Goal: Information Seeking & Learning: Check status

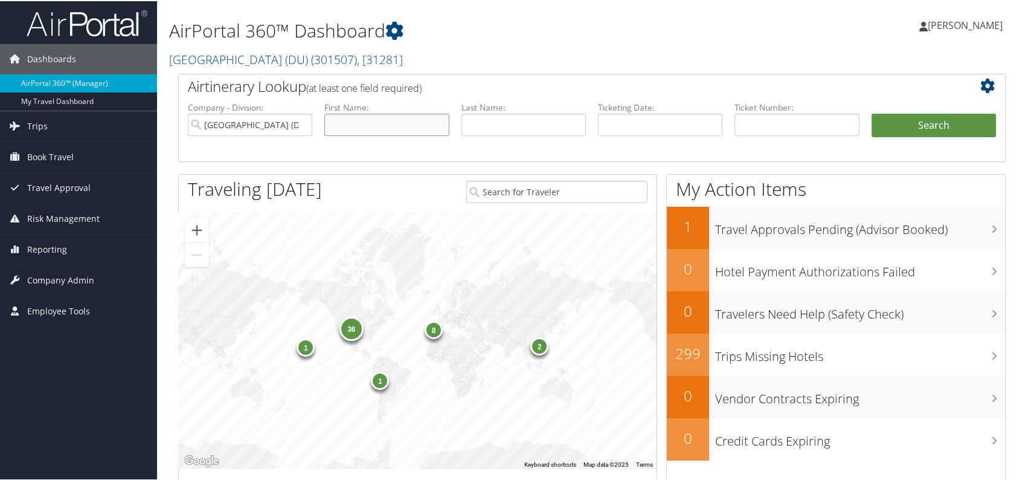
click at [389, 126] on input "text" at bounding box center [387, 123] width 124 height 22
click at [524, 121] on input "text" at bounding box center [524, 123] width 124 height 22
type input "salgadosantamaria"
click at [872, 112] on button "Search" at bounding box center [934, 124] width 124 height 24
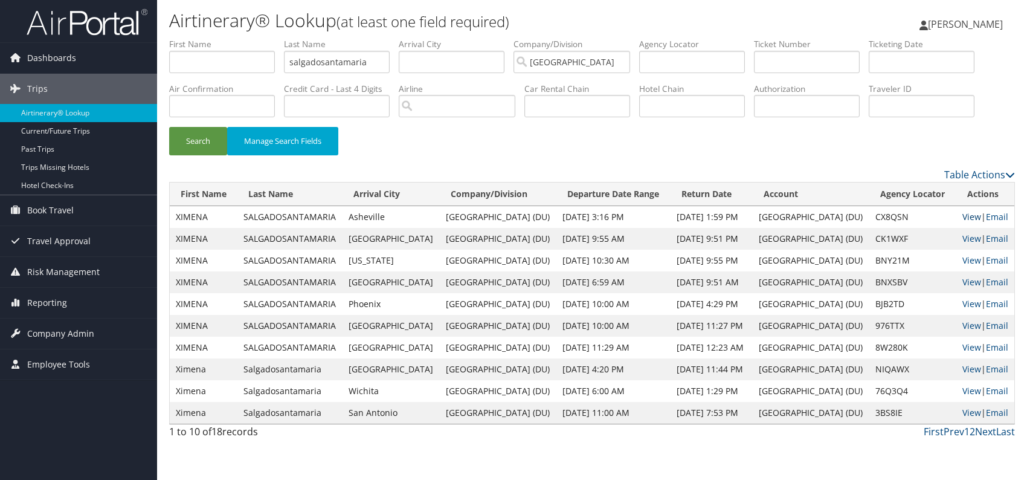
click at [971, 215] on link "View" at bounding box center [972, 216] width 19 height 11
drag, startPoint x: 375, startPoint y: 61, endPoint x: 195, endPoint y: 57, distance: 179.5
click at [195, 38] on ul "First Name Last Name salgadosantamaria Departure City Arrival City Company/Divi…" at bounding box center [592, 38] width 846 height 0
click at [169, 127] on button "Search" at bounding box center [198, 141] width 58 height 28
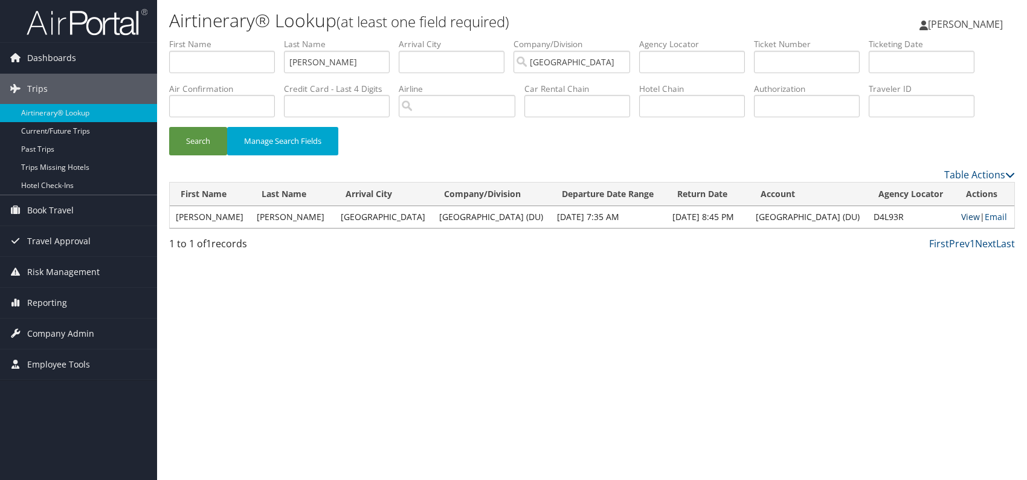
click at [962, 216] on link "View" at bounding box center [970, 216] width 19 height 11
click at [206, 38] on ul "First Name Last Name blatt Departure City Arrival City Company/Division Univers…" at bounding box center [592, 38] width 846 height 0
click at [169, 127] on button "Search" at bounding box center [198, 141] width 58 height 28
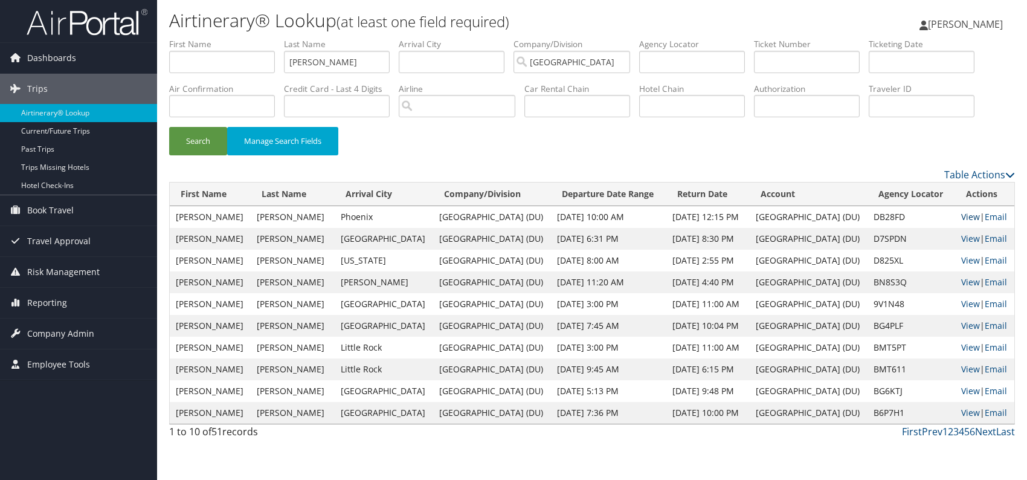
click at [974, 215] on link "View" at bounding box center [970, 216] width 19 height 11
drag, startPoint x: 297, startPoint y: 65, endPoint x: 101, endPoint y: 50, distance: 196.9
click at [97, 59] on div "Dashboards AirPortal 360™ (Manager) My Travel Dashboard Trips Airtinerary® Look…" at bounding box center [513, 240] width 1027 height 480
click at [169, 127] on button "Search" at bounding box center [198, 141] width 58 height 28
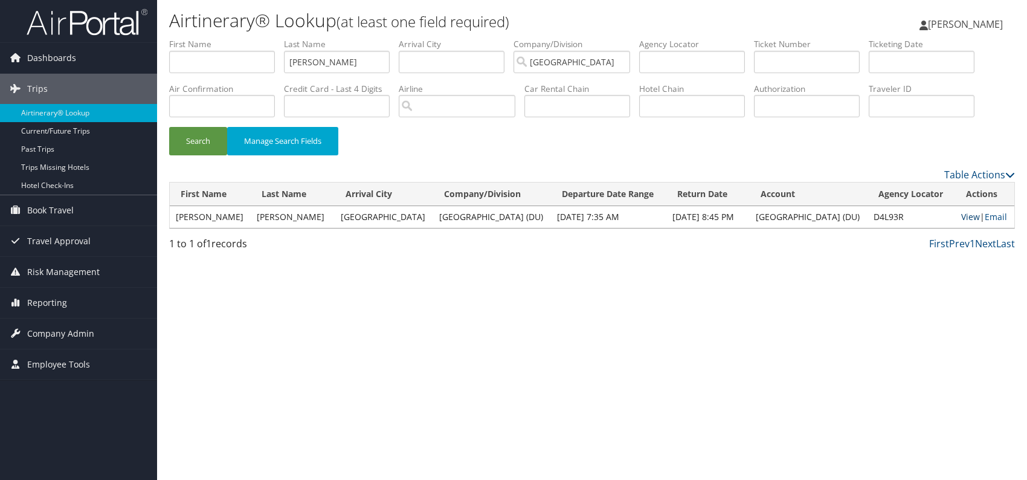
click at [961, 218] on link "View" at bounding box center [970, 216] width 19 height 11
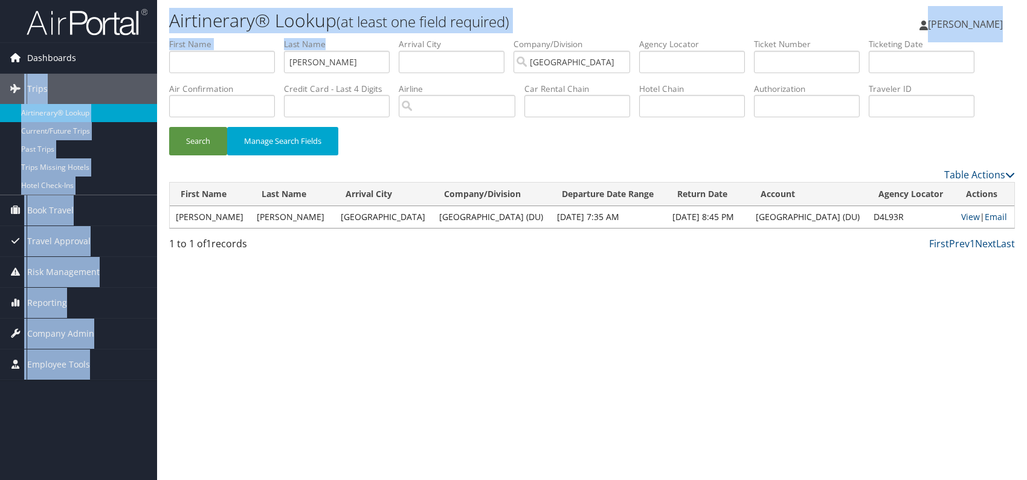
drag, startPoint x: 343, startPoint y: 48, endPoint x: 104, endPoint y: 64, distance: 239.9
click at [105, 64] on div "Dashboards AirPortal 360™ (Manager) My Travel Dashboard Trips Airtinerary® Look…" at bounding box center [513, 240] width 1027 height 480
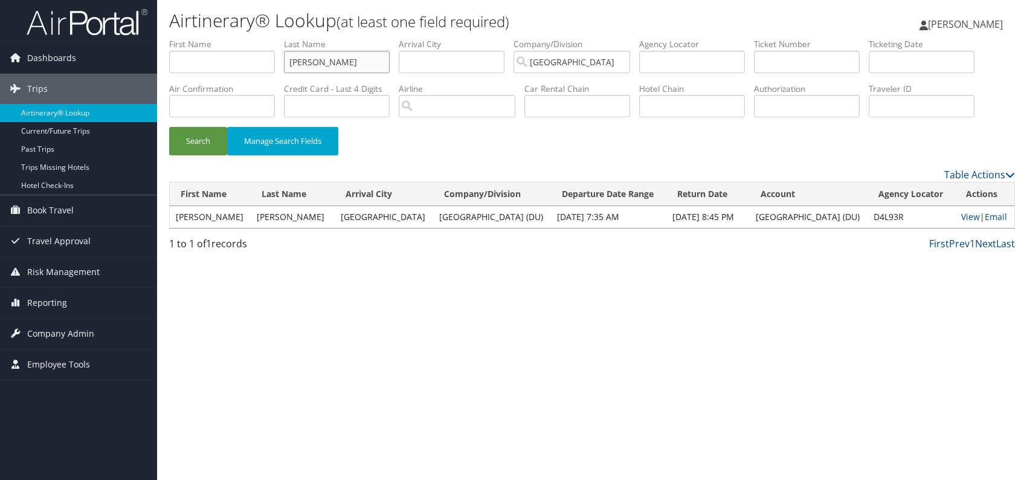
drag, startPoint x: 348, startPoint y: 65, endPoint x: 233, endPoint y: 68, distance: 114.8
click at [233, 38] on ul "First Name Last Name blatt Departure City Arrival City Company/Division Univers…" at bounding box center [592, 38] width 846 height 0
click at [169, 127] on button "Search" at bounding box center [198, 141] width 58 height 28
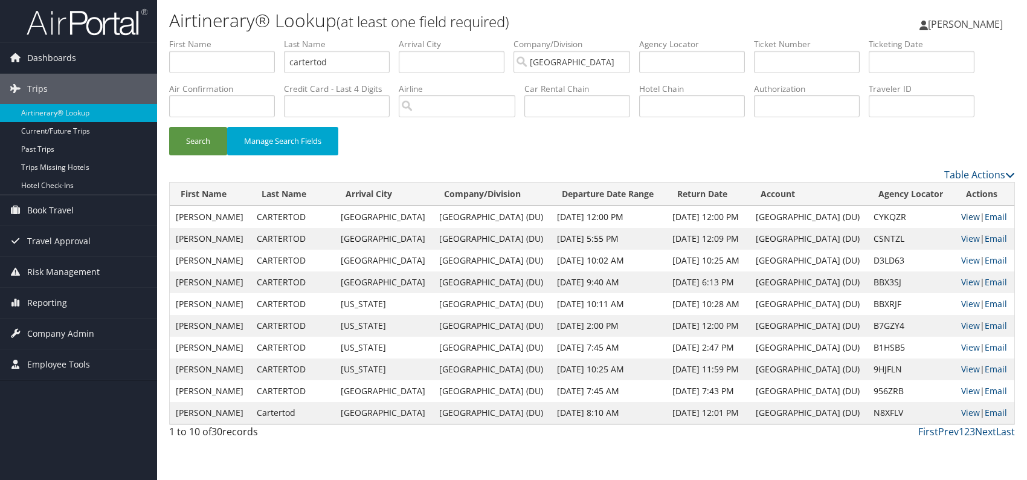
click at [963, 215] on link "View" at bounding box center [970, 216] width 19 height 11
click at [199, 38] on ul "First Name Last Name cartertod Departure City Arrival City Company/Division Uni…" at bounding box center [592, 38] width 846 height 0
click at [169, 127] on button "Search" at bounding box center [198, 141] width 58 height 28
click at [968, 213] on link "View" at bounding box center [970, 216] width 19 height 11
drag, startPoint x: 367, startPoint y: 59, endPoint x: 181, endPoint y: 33, distance: 187.2
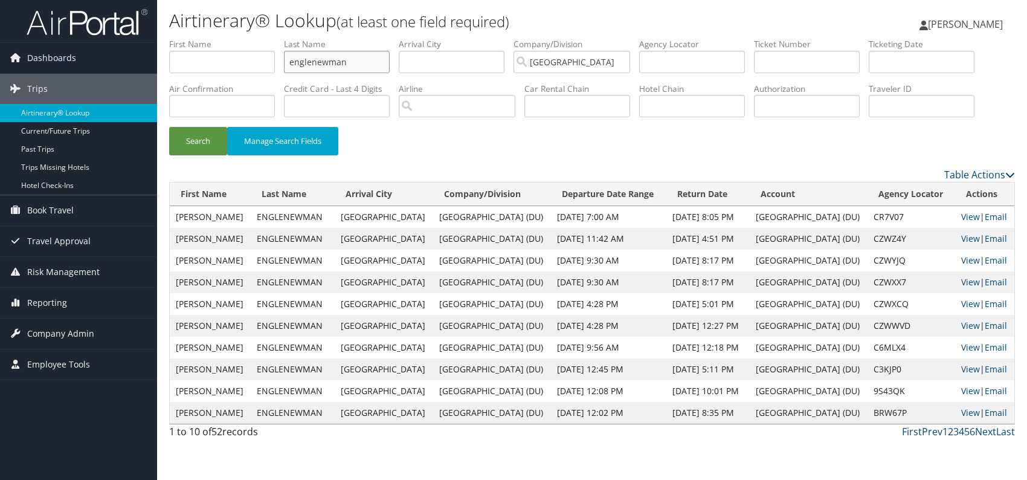
click at [192, 38] on ul "First Name Last Name englenewman Departure City Arrival City Company/Division U…" at bounding box center [592, 38] width 846 height 0
type input "omalley"
click at [169, 127] on button "Search" at bounding box center [198, 141] width 58 height 28
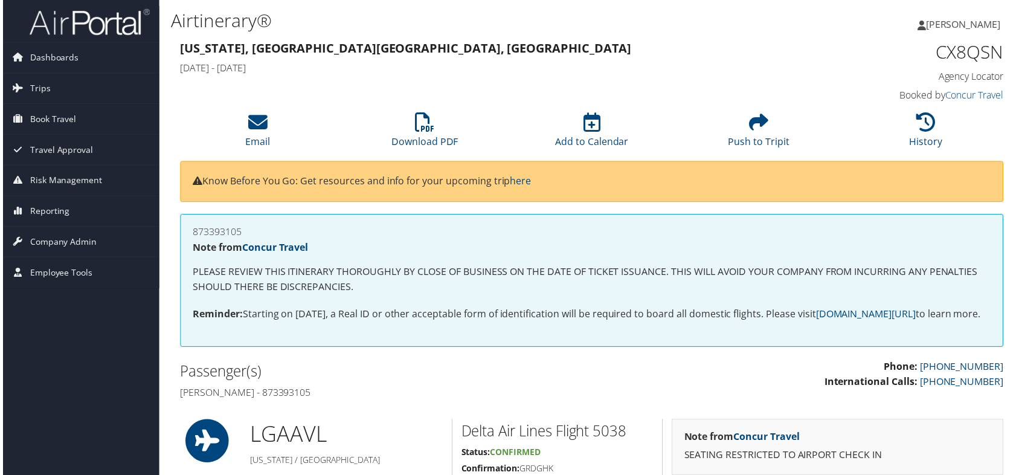
drag, startPoint x: 201, startPoint y: 225, endPoint x: 170, endPoint y: 225, distance: 30.8
click at [170, 225] on div "873393105 Note from Concur Travel PLEASE REVIEW THIS ITINERARY THOROUGHLY BY CL…" at bounding box center [592, 288] width 846 height 146
copy h4 "873393105"
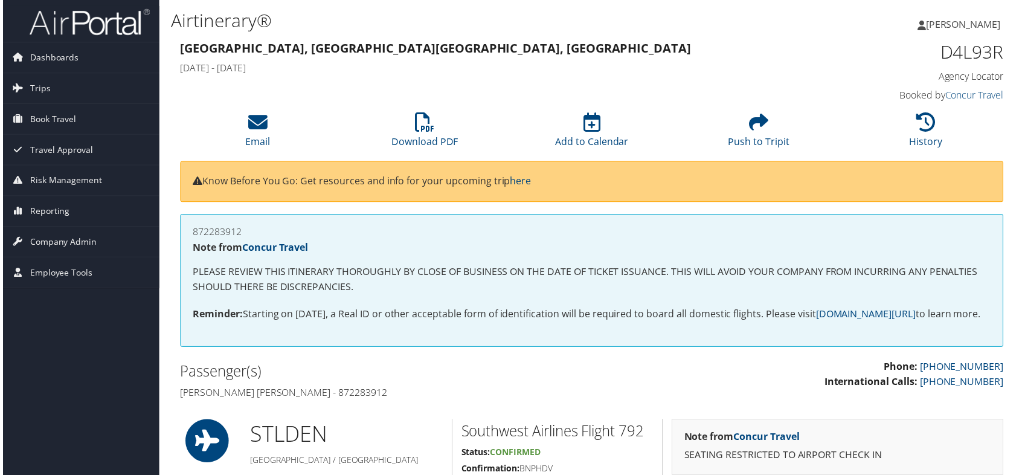
drag, startPoint x: 241, startPoint y: 227, endPoint x: 181, endPoint y: 227, distance: 59.8
click at [181, 227] on div "872283912 Note from Concur Travel PLEASE REVIEW THIS ITINERARY THOROUGHLY BY CL…" at bounding box center [592, 282] width 828 height 134
drag, startPoint x: 205, startPoint y: 233, endPoint x: 188, endPoint y: 233, distance: 17.5
click at [188, 233] on div "873695720 Note from Concur Travel PLEASE REVIEW THIS ITINERARY THOROUGHLY BY CL…" at bounding box center [592, 282] width 828 height 134
copy h4 "873695720"
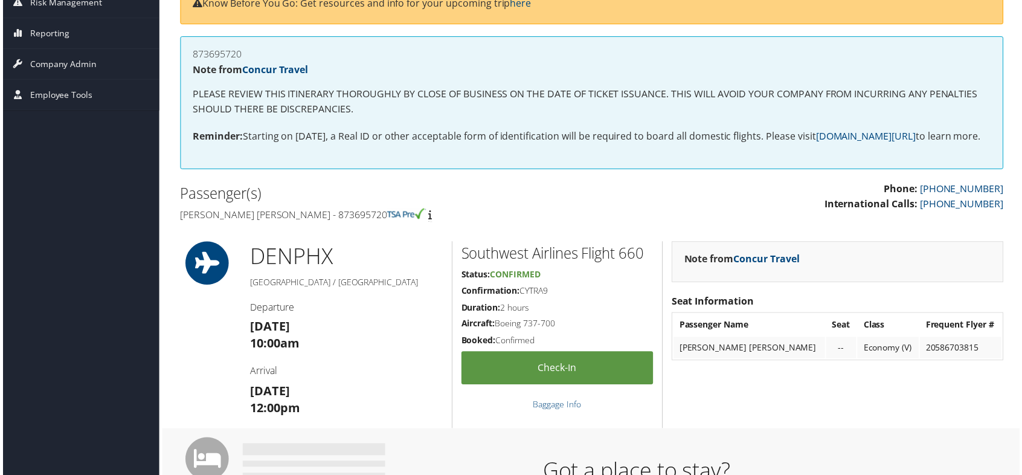
scroll to position [181, 0]
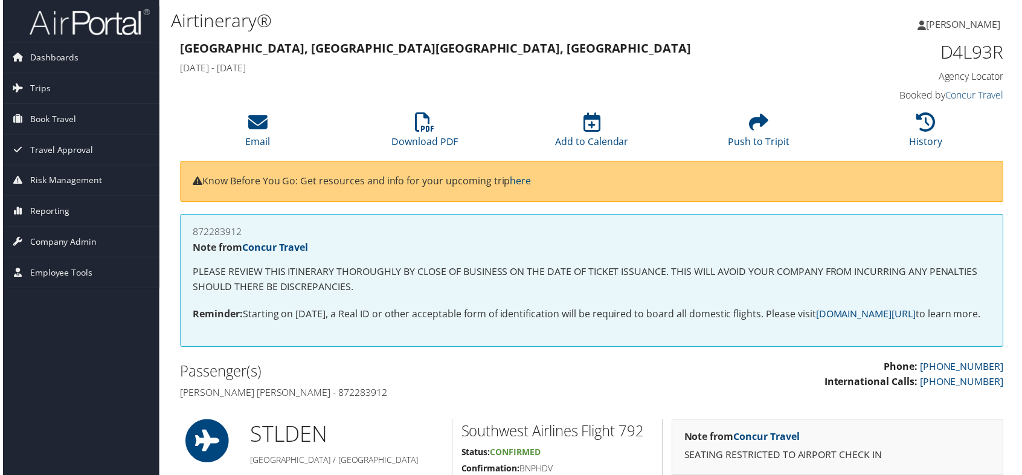
drag, startPoint x: 241, startPoint y: 233, endPoint x: 172, endPoint y: 233, distance: 68.9
click at [172, 233] on div "872283912 Note from Concur Travel PLEASE REVIEW THIS ITINERARY THOROUGHLY BY CL…" at bounding box center [592, 288] width 846 height 146
copy h4 "872283912"
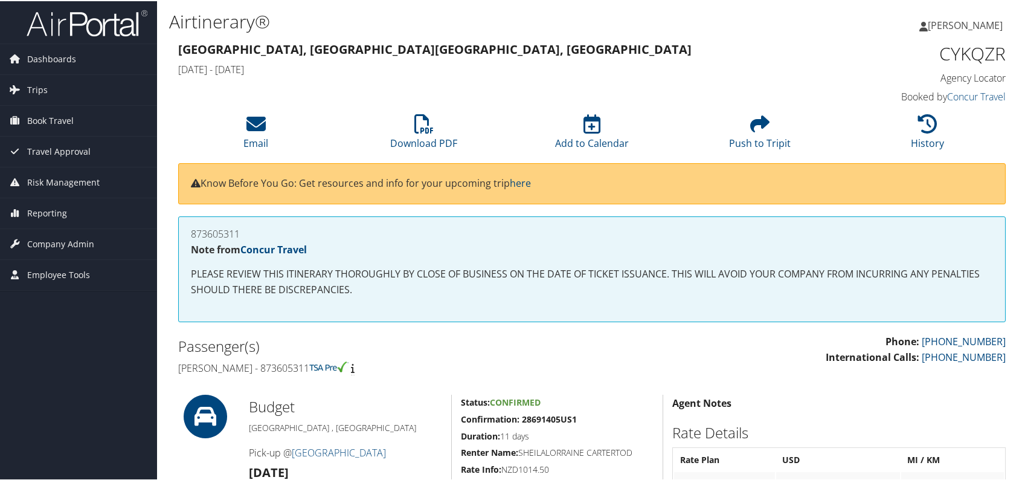
drag, startPoint x: 260, startPoint y: 231, endPoint x: 184, endPoint y: 227, distance: 76.8
click at [184, 227] on div "873605311 Note from Concur Travel PLEASE REVIEW THIS ITINERARY THOROUGHLY BY CL…" at bounding box center [592, 268] width 828 height 106
copy h4 "873605311"
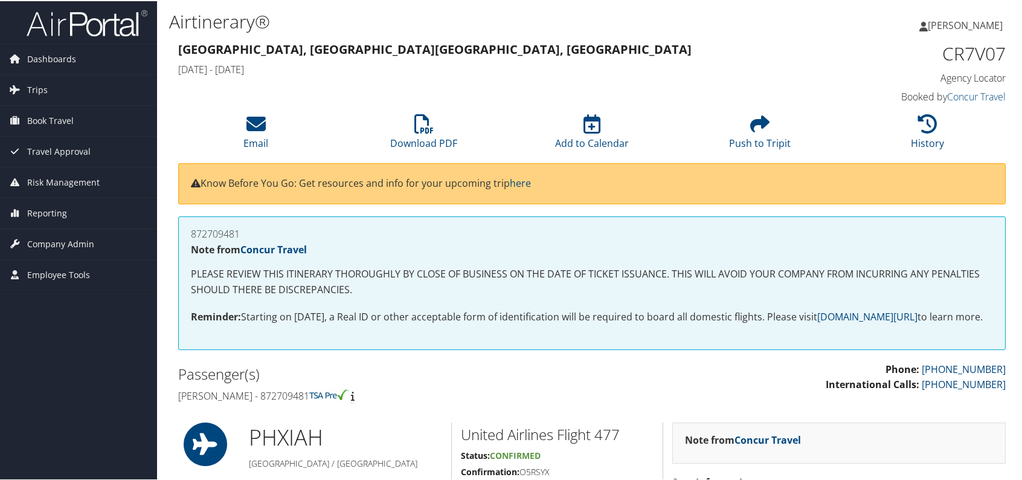
drag, startPoint x: 173, startPoint y: 231, endPoint x: 181, endPoint y: 231, distance: 8.5
click at [174, 231] on div "872709481 Note from Concur Travel PLEASE REVIEW THIS ITINERARY THOROUGHLY BY CL…" at bounding box center [592, 288] width 846 height 146
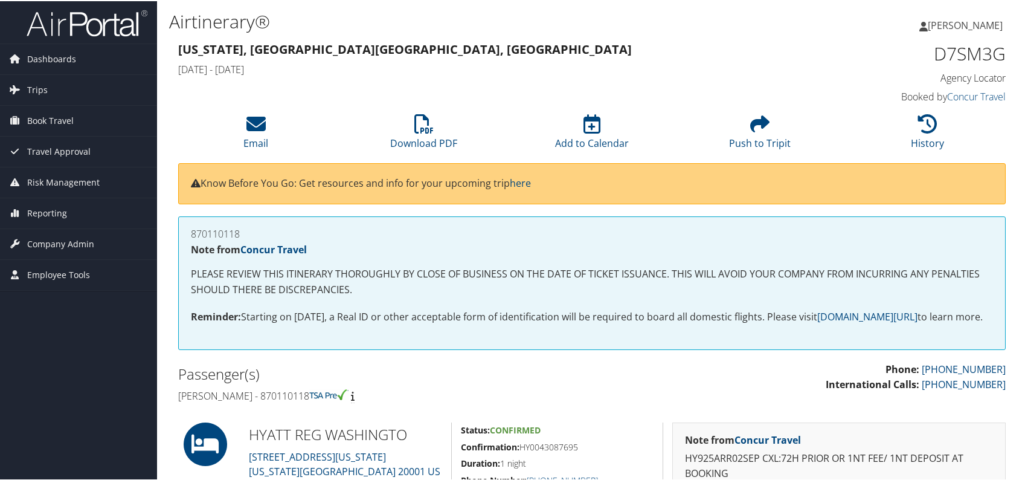
copy h4 "870110118"
